Goal: Task Accomplishment & Management: Manage account settings

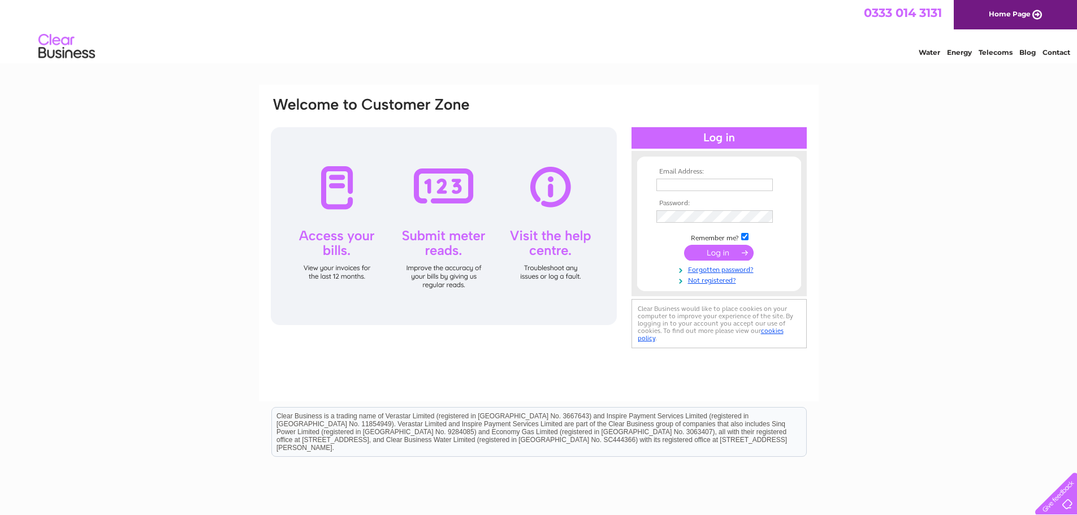
type input "[EMAIL_ADDRESS][DOMAIN_NAME]"
click at [734, 253] on input "submit" at bounding box center [719, 253] width 70 height 16
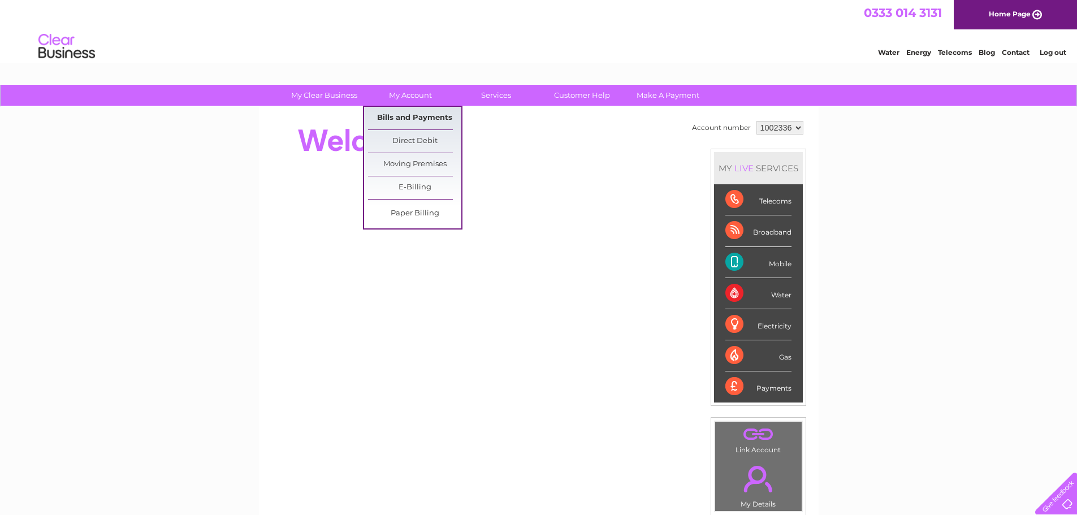
click at [411, 115] on link "Bills and Payments" at bounding box center [414, 118] width 93 height 23
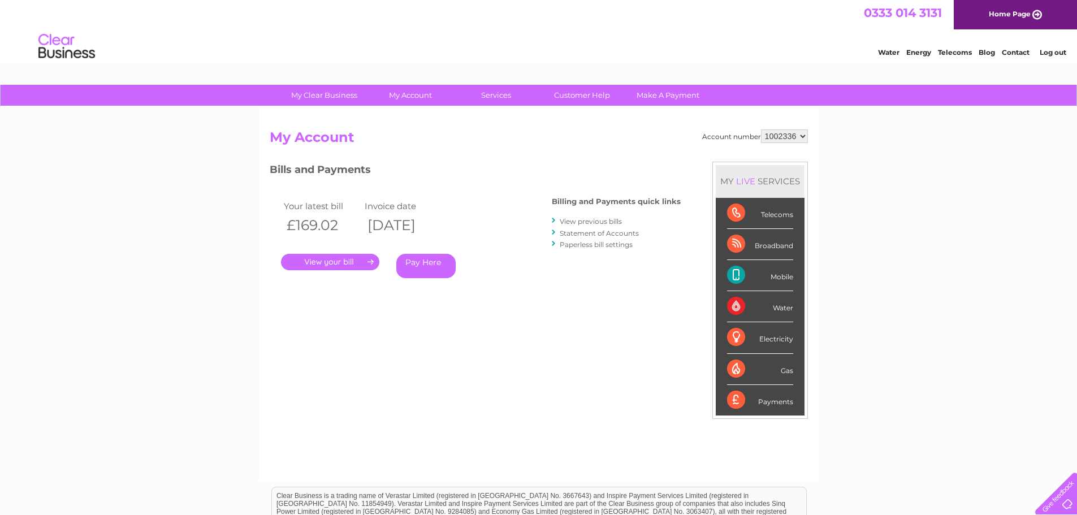
click at [341, 262] on link "." at bounding box center [330, 262] width 98 height 16
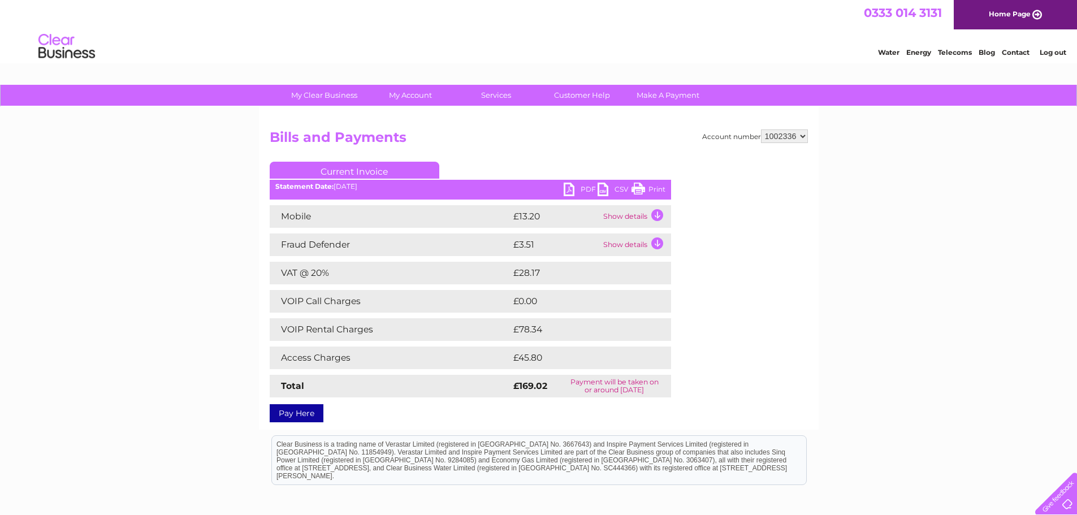
click at [585, 188] on link "PDF" at bounding box center [580, 191] width 34 height 16
